Goal: Information Seeking & Learning: Learn about a topic

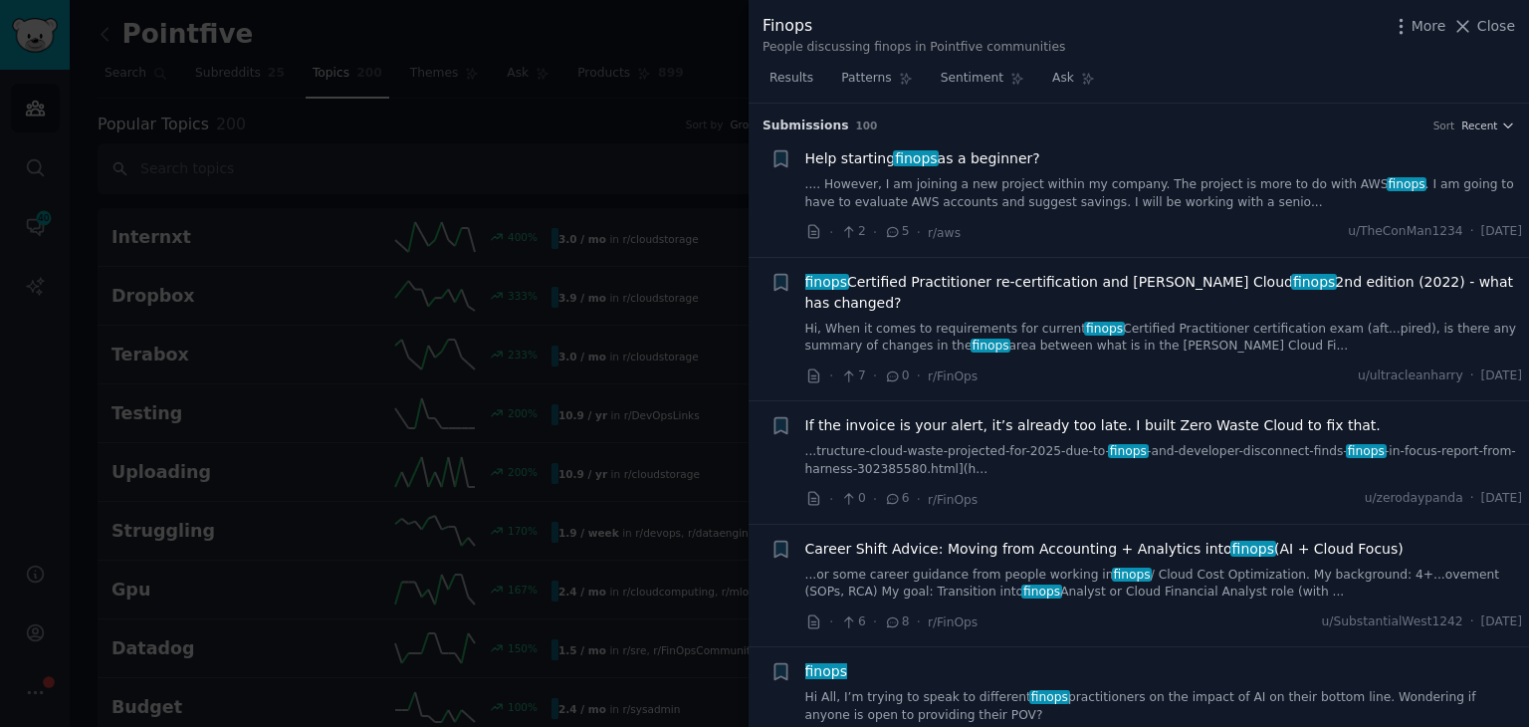
scroll to position [1802, 0]
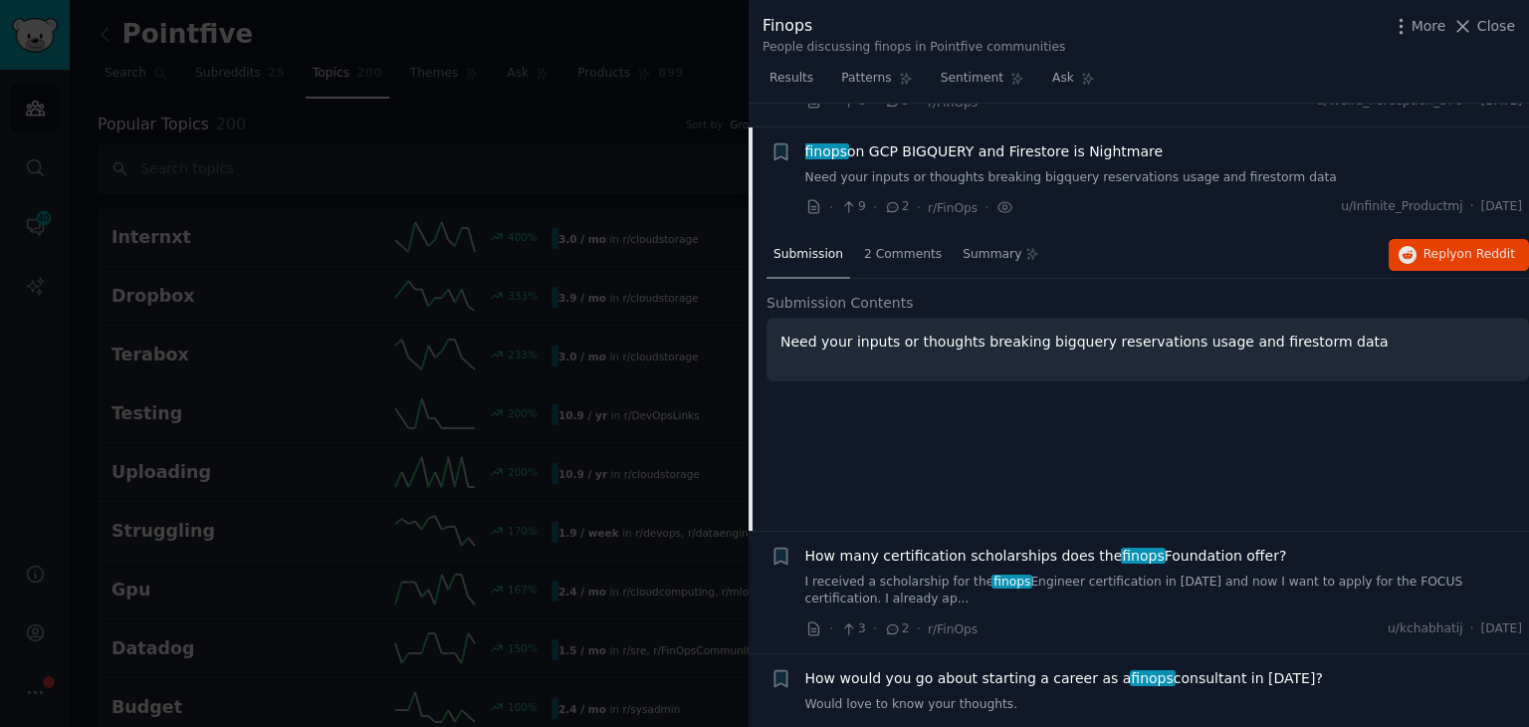
click at [1026, 577] on link "I received a scholarship for the finops Engineer certification in [DATE] and no…" at bounding box center [1164, 590] width 718 height 35
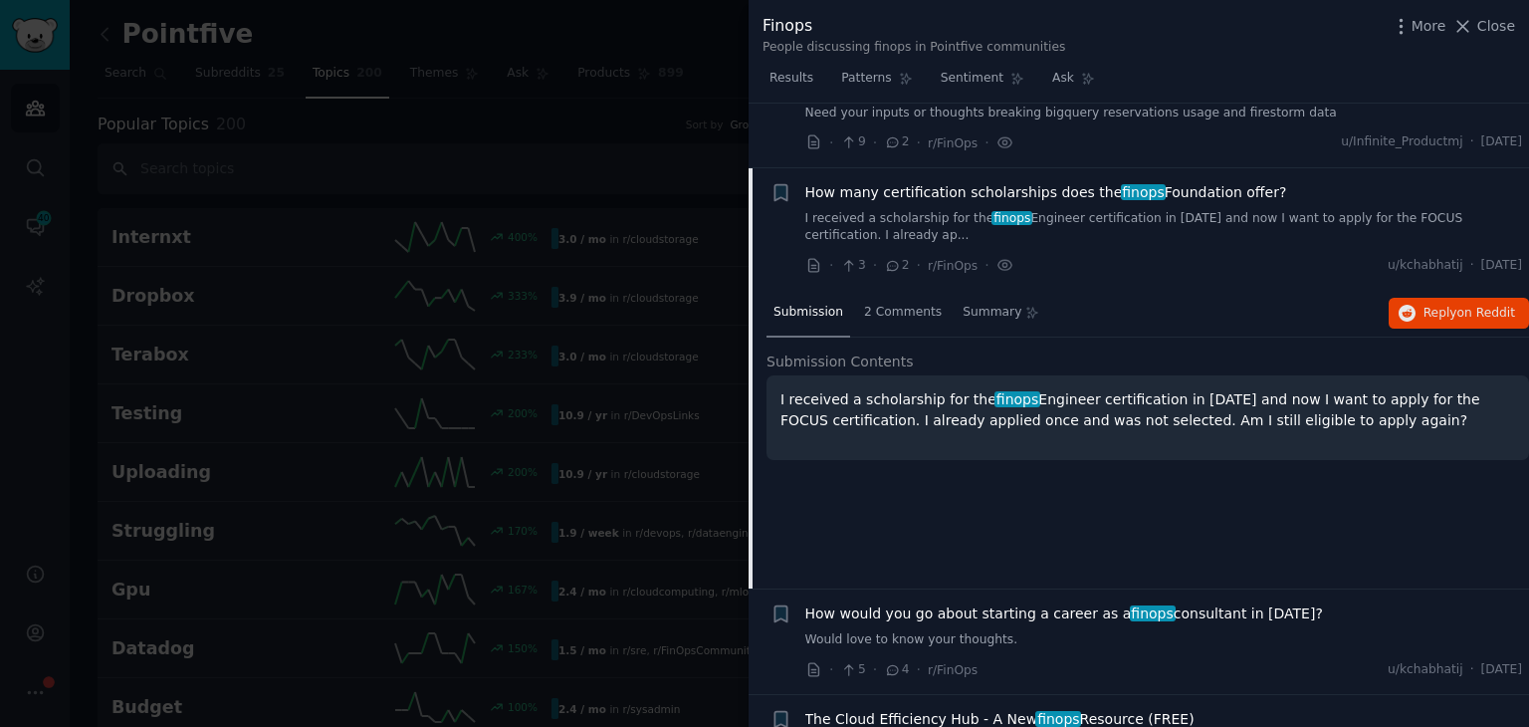
scroll to position [1907, 0]
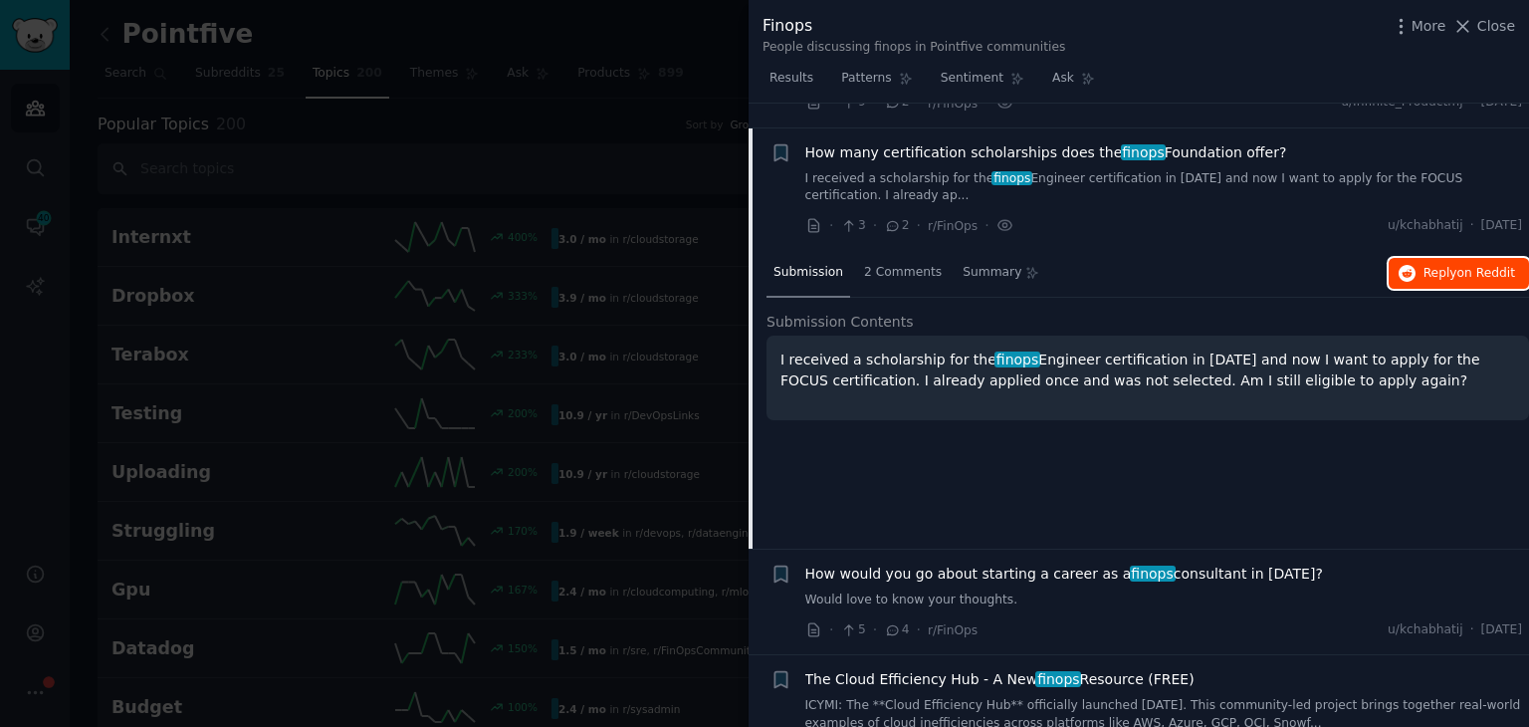
click at [1426, 265] on span "Reply on Reddit" at bounding box center [1469, 274] width 92 height 18
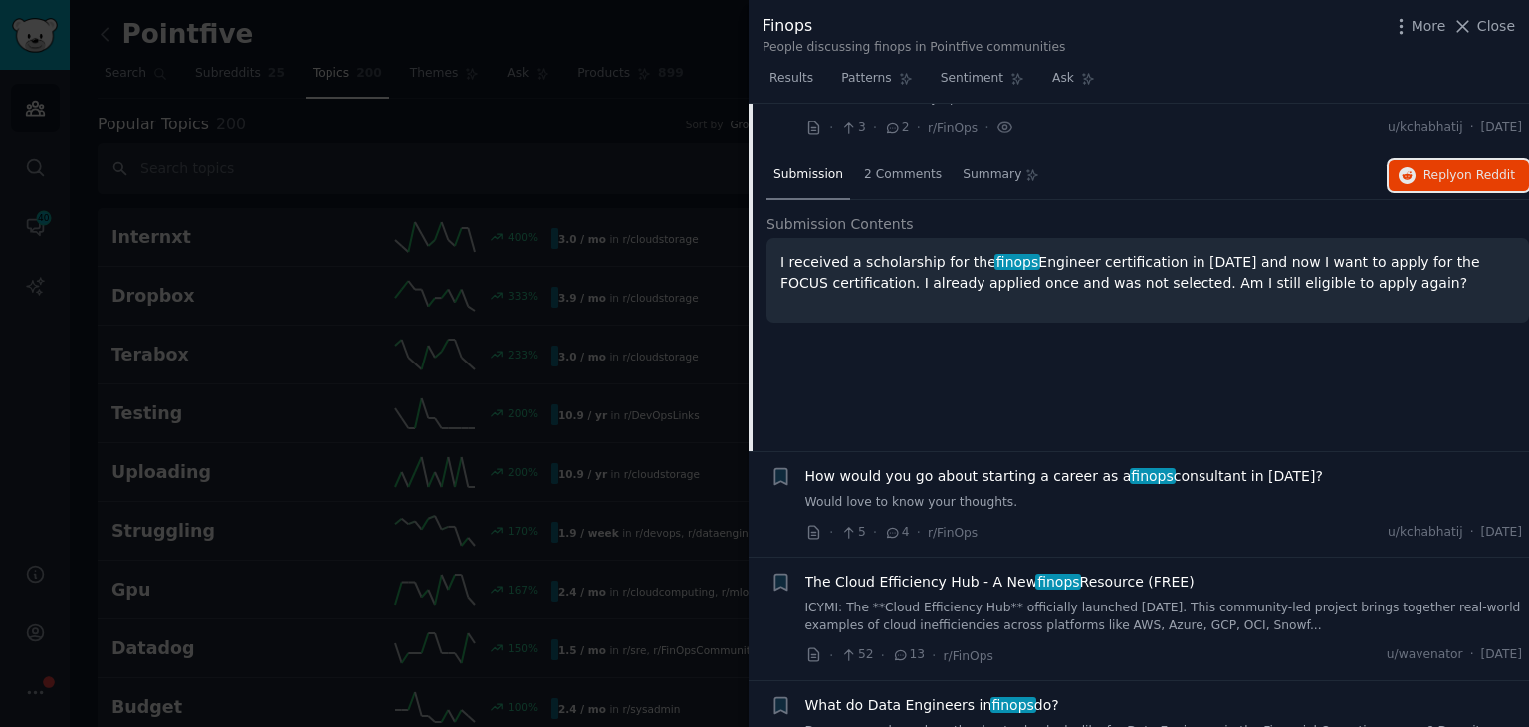
scroll to position [2007, 0]
click at [1067, 492] on link "Would love to know your thoughts." at bounding box center [1164, 501] width 718 height 18
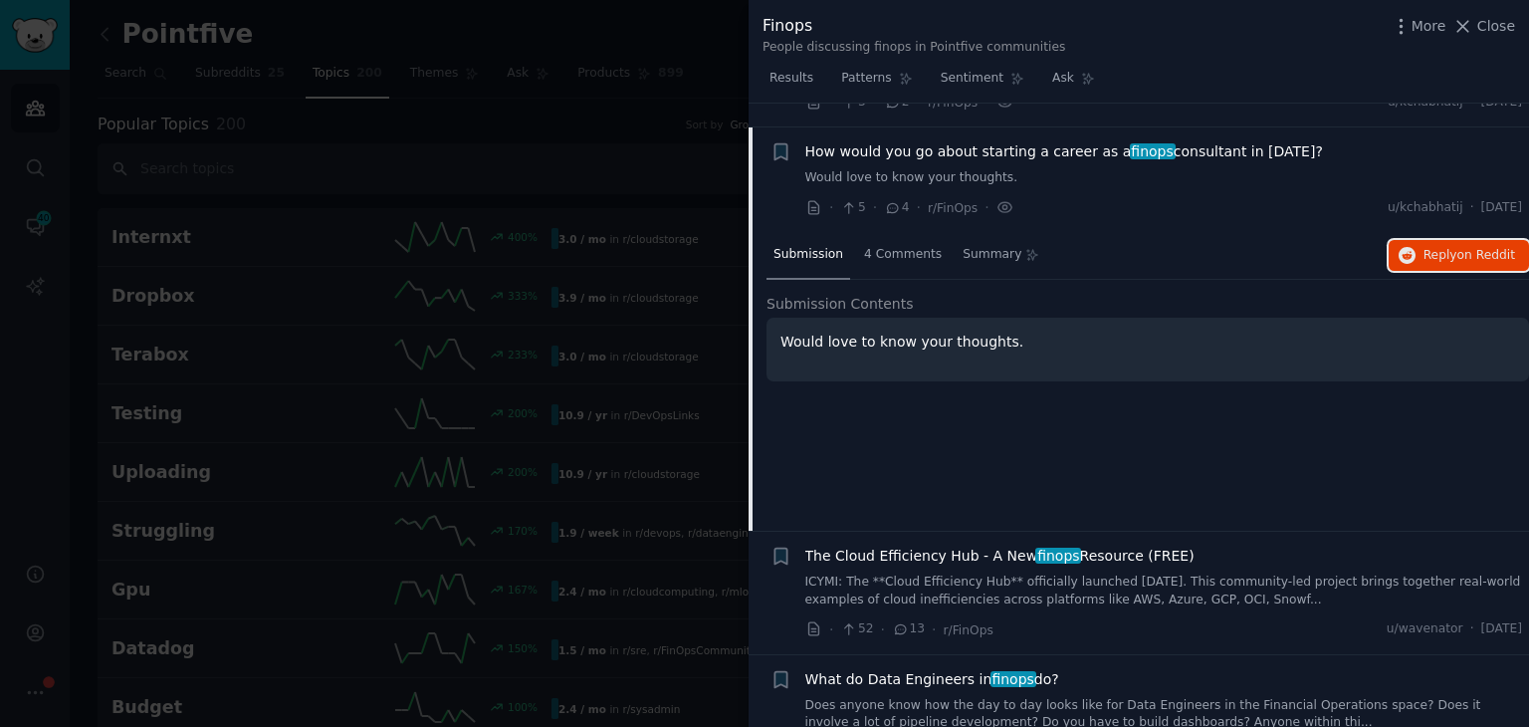
scroll to position [2130, 0]
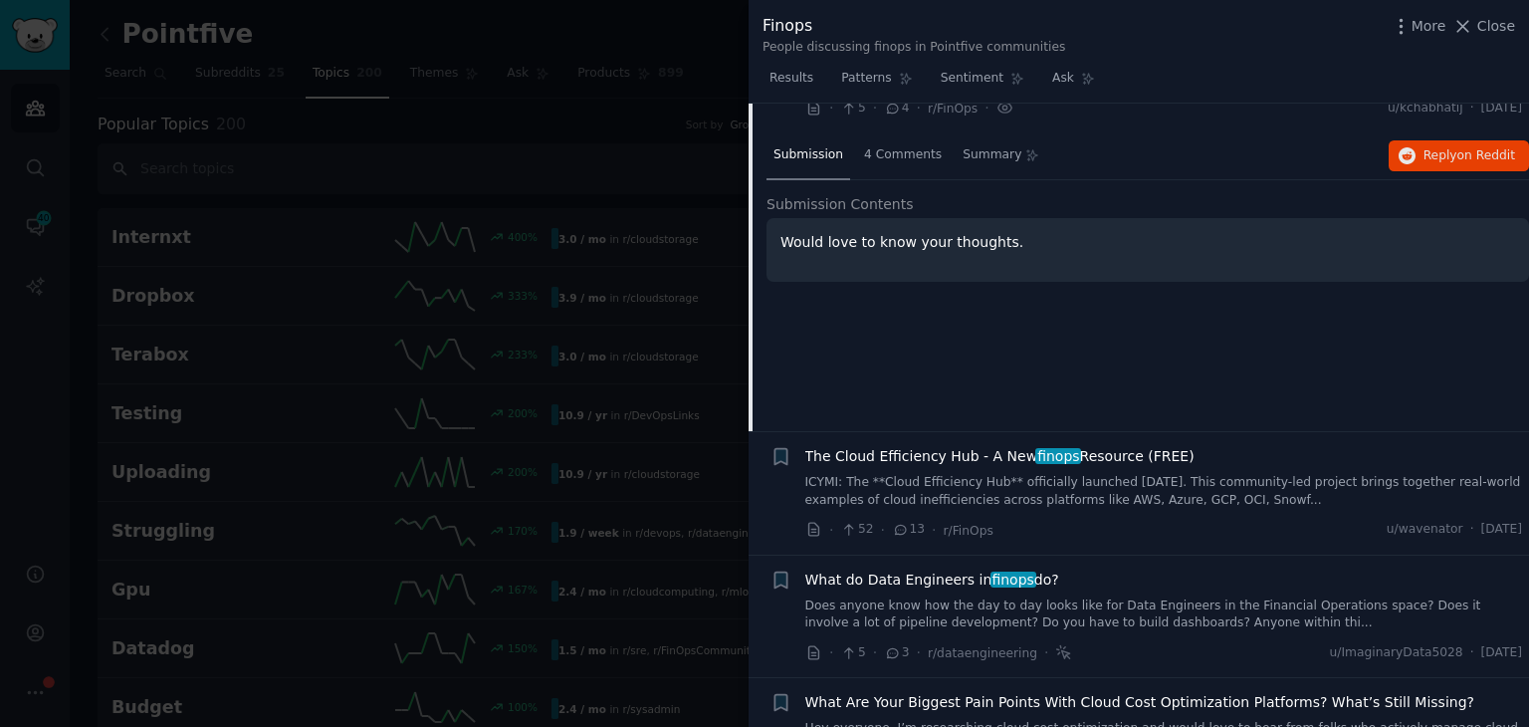
click at [1014, 600] on link "Does anyone know how the day to day looks like for Data Engineers in the Financ…" at bounding box center [1164, 614] width 718 height 35
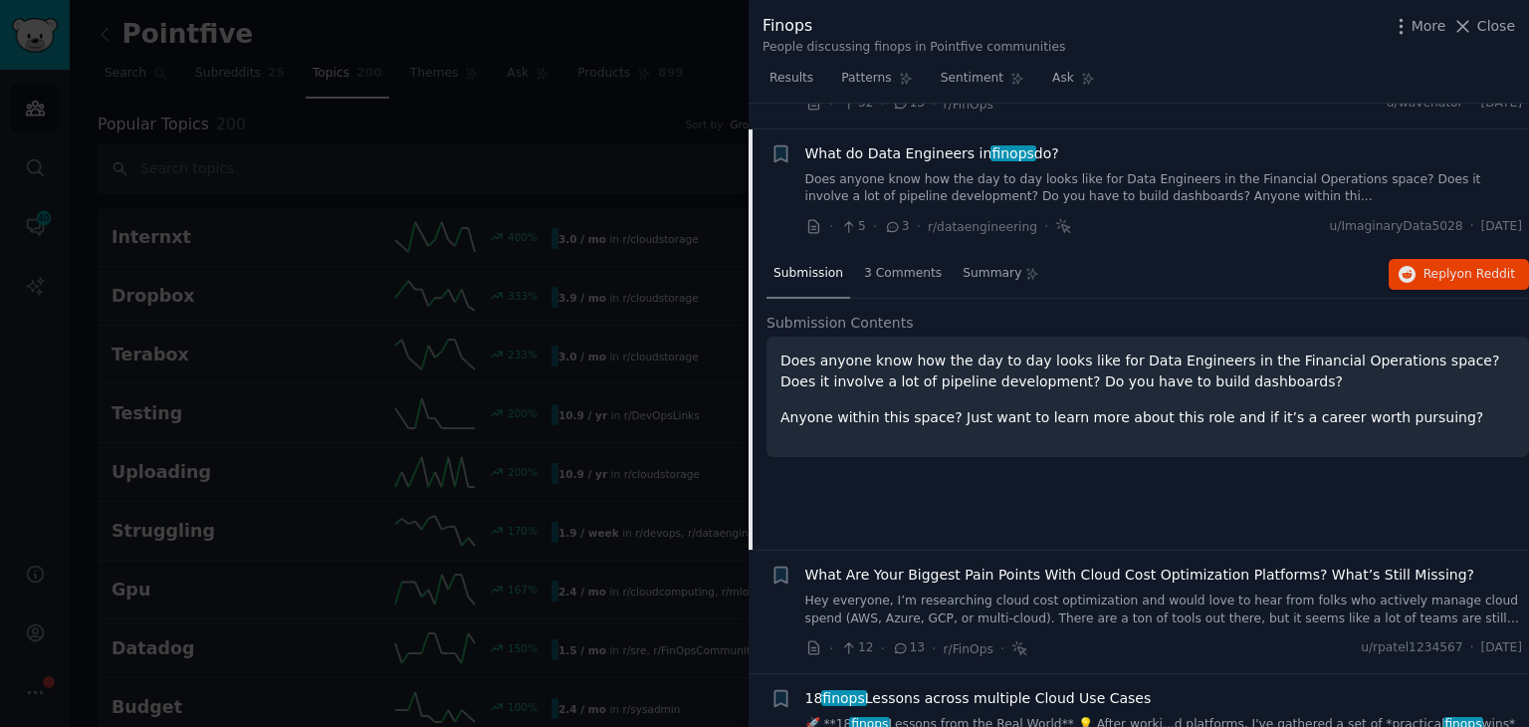
scroll to position [2258, 0]
click at [1417, 258] on button "Reply on Reddit" at bounding box center [1458, 274] width 140 height 32
